Goal: Transaction & Acquisition: Download file/media

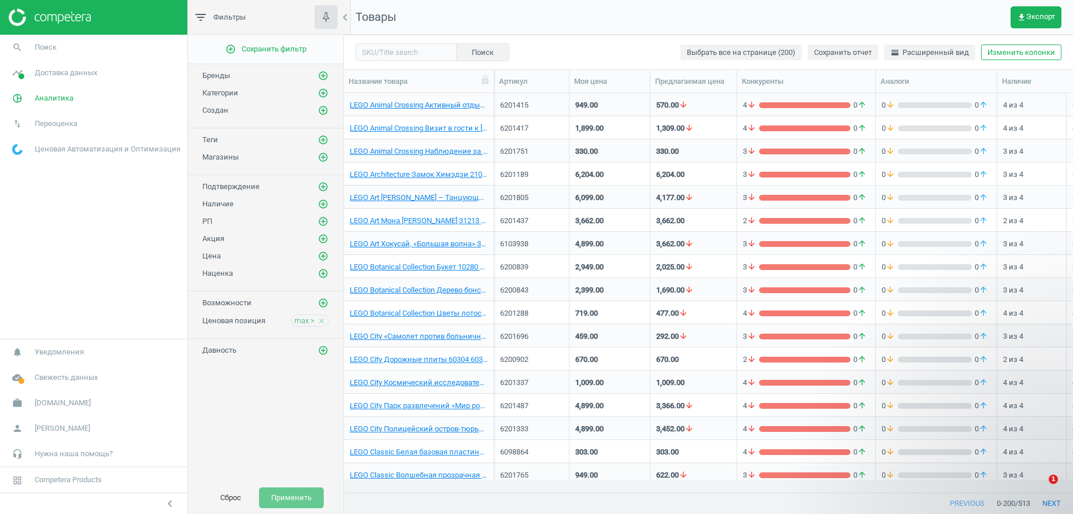
click at [73, 75] on span "Доставка данных" at bounding box center [66, 73] width 62 height 10
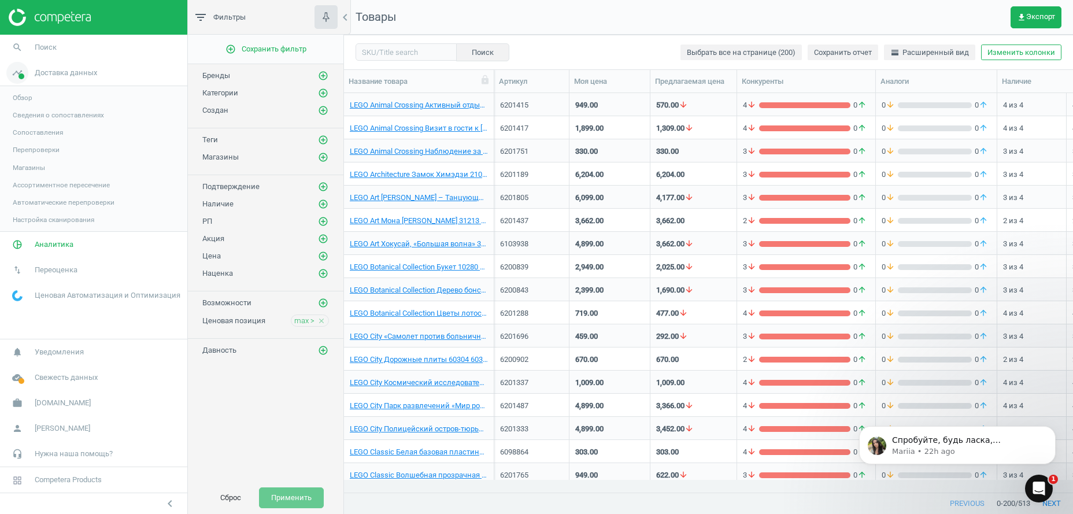
scroll to position [375, 717]
click at [29, 74] on span "timeline" at bounding box center [17, 72] width 35 height 25
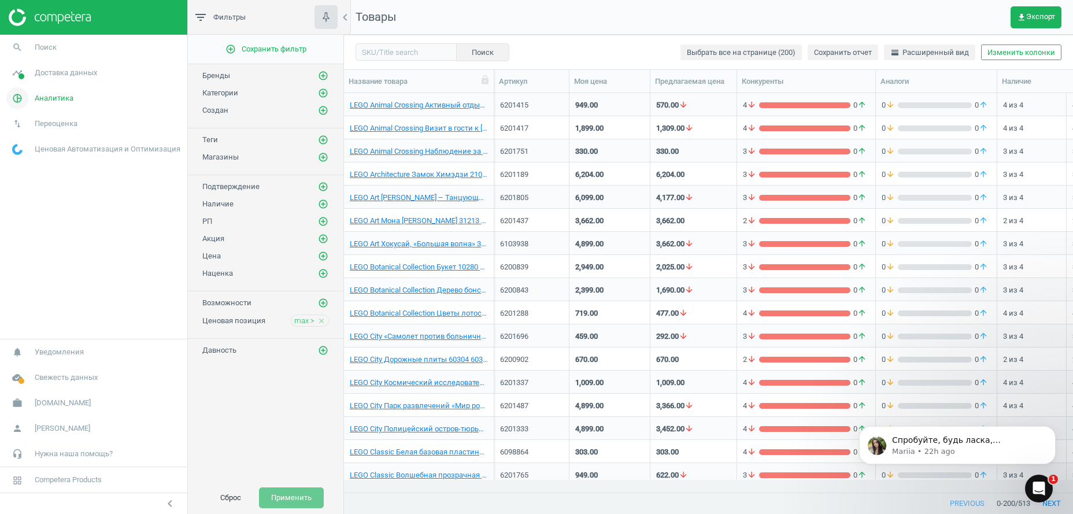
click at [50, 99] on span "Аналитика" at bounding box center [54, 98] width 39 height 10
click at [19, 120] on span "Обзор" at bounding box center [23, 123] width 20 height 9
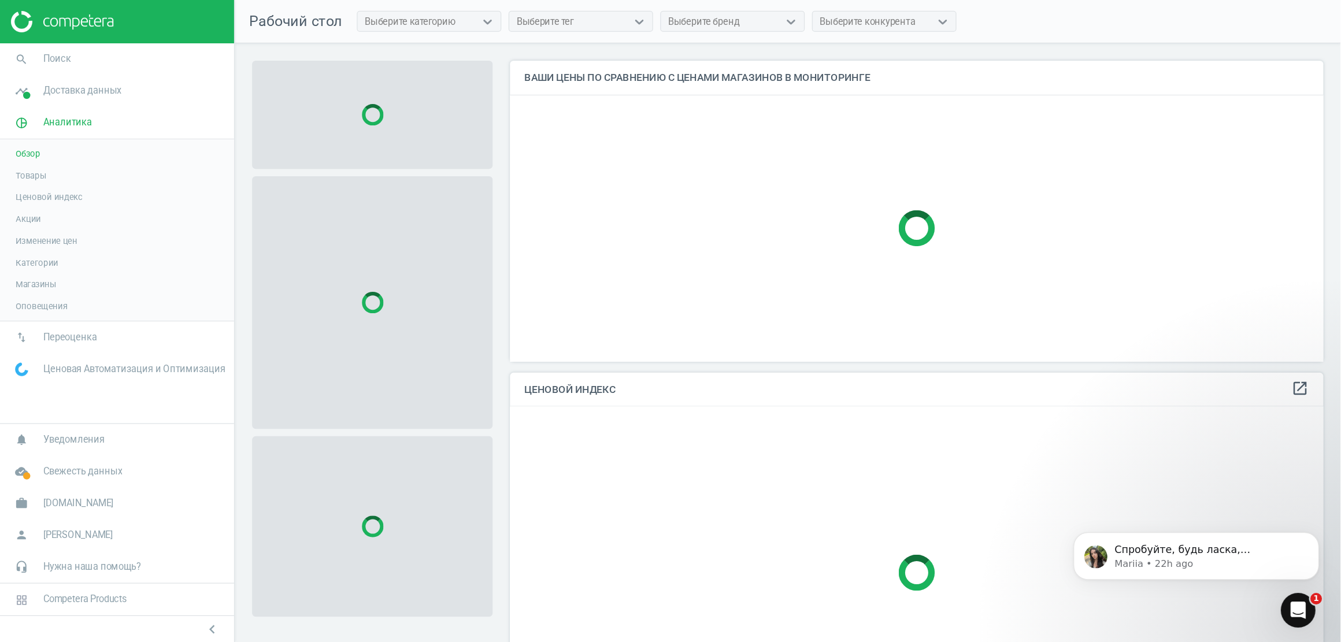
scroll to position [279, 651]
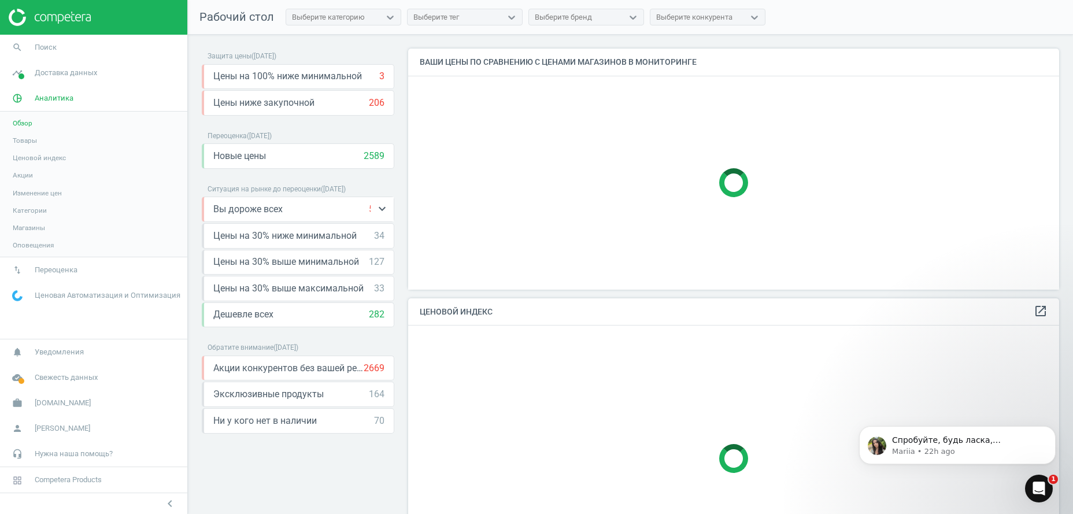
click at [312, 209] on div "Вы дороже всех 563 keyboard_arrow_down" at bounding box center [298, 209] width 171 height 13
click at [384, 210] on icon "keyboard_arrow_down" at bounding box center [382, 209] width 14 height 14
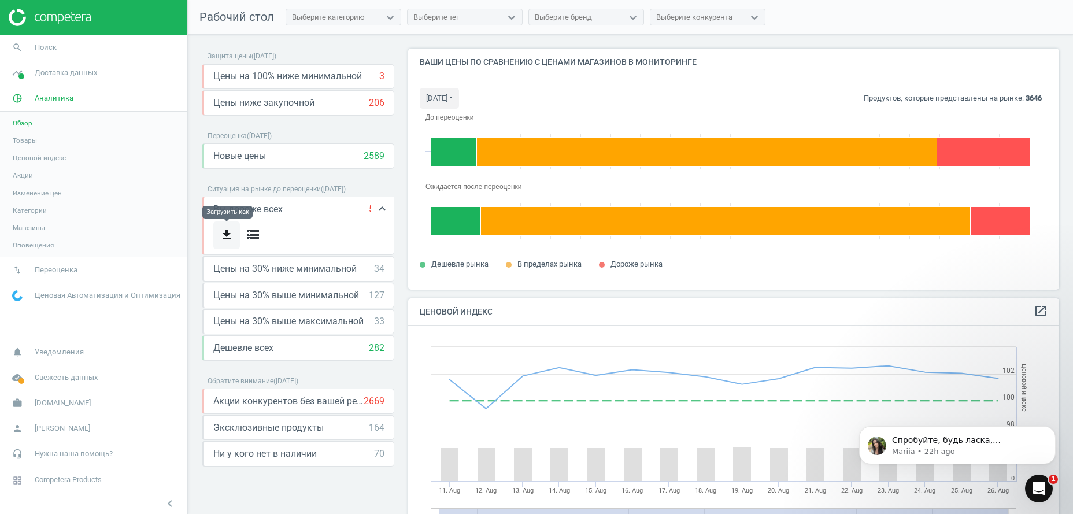
click at [224, 237] on icon "get_app" at bounding box center [227, 235] width 14 height 14
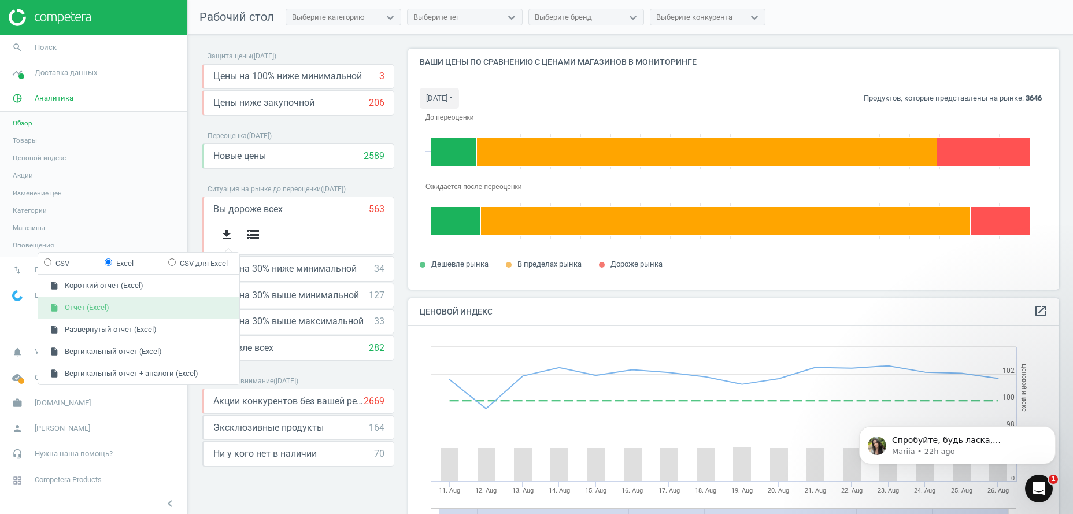
click at [117, 307] on button "insert_drive_file Отчет (Excel)" at bounding box center [138, 308] width 201 height 22
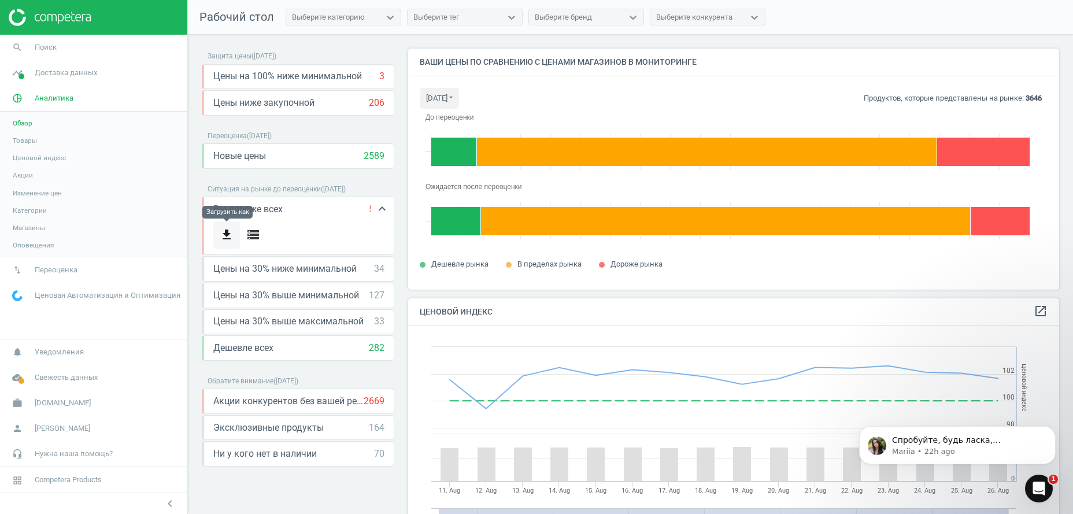
click at [226, 230] on icon "get_app" at bounding box center [227, 235] width 14 height 14
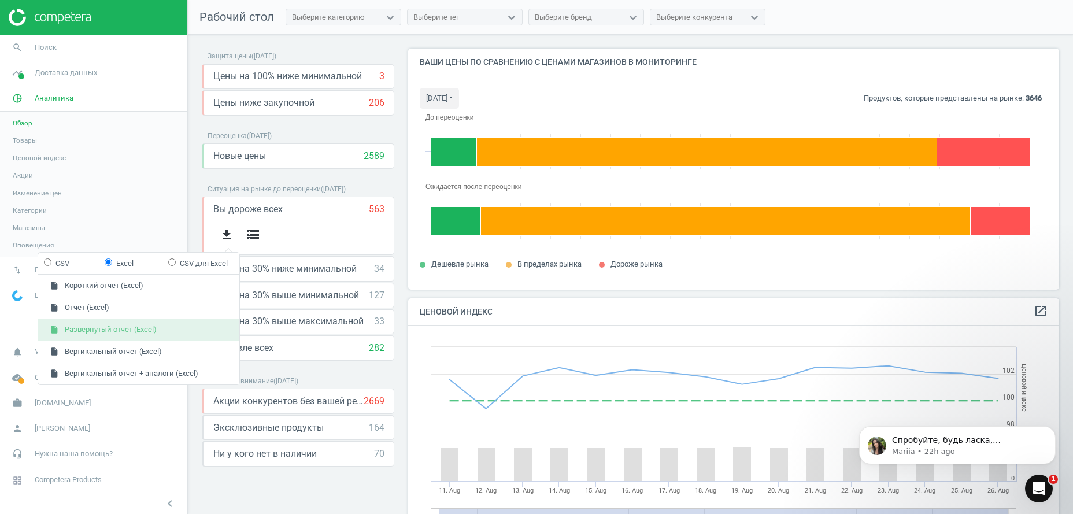
click at [167, 331] on button "insert_drive_file Развернутый отчет (Excel)" at bounding box center [138, 330] width 201 height 22
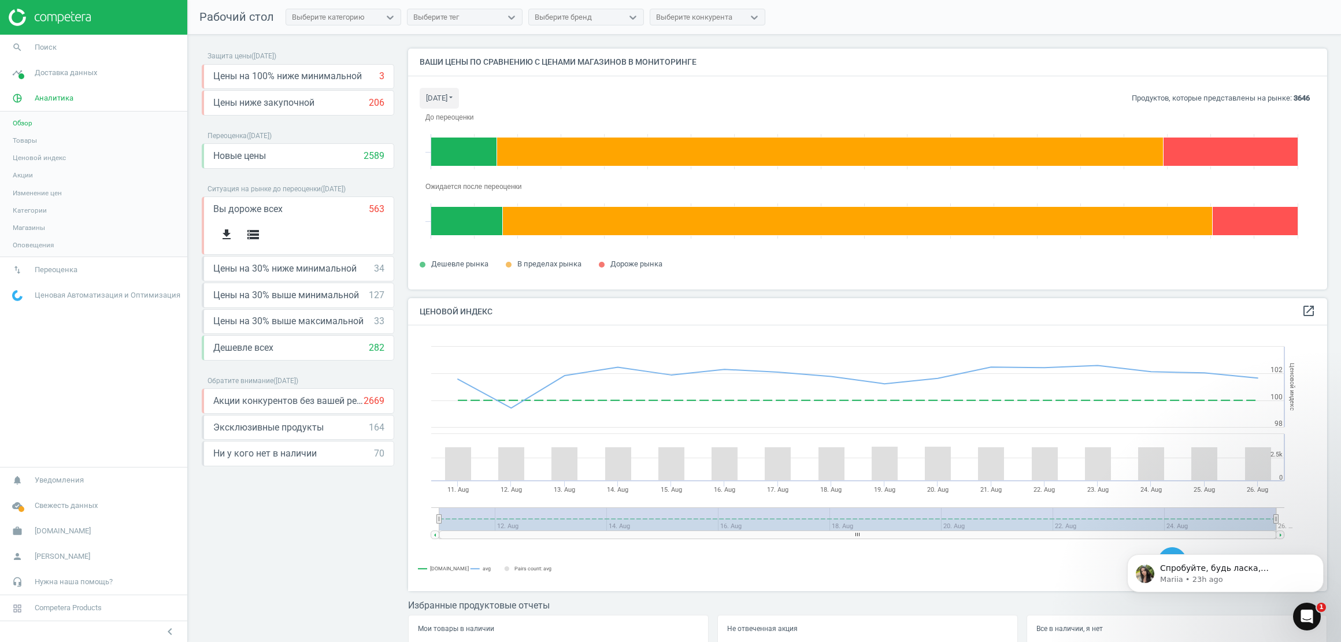
scroll to position [279, 919]
